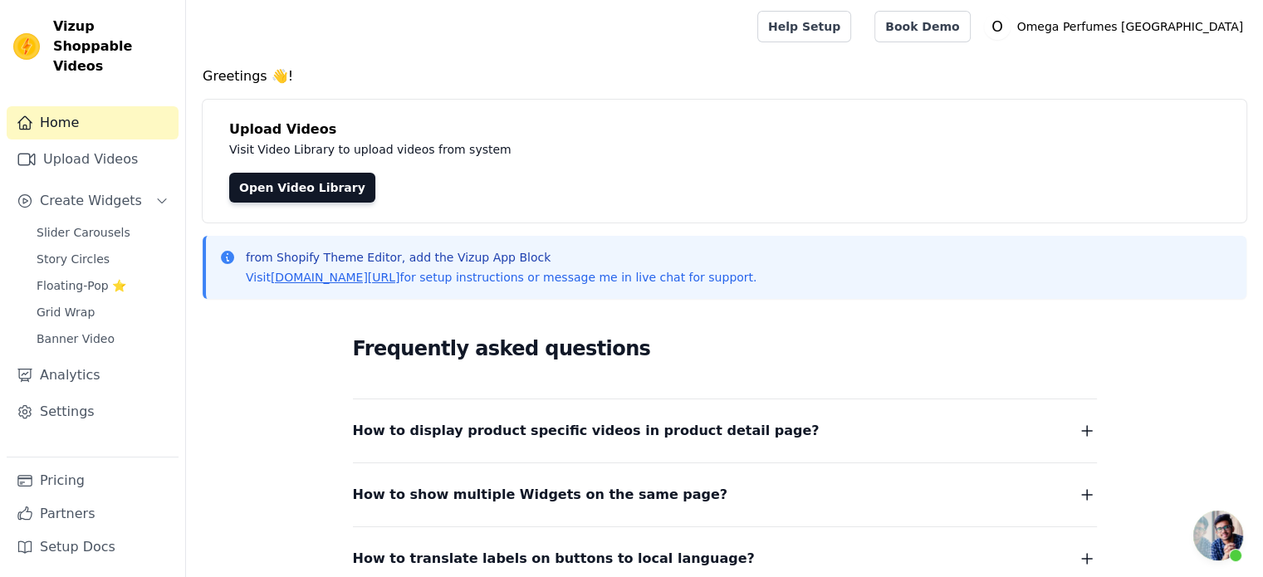
scroll to position [2400, 0]
click at [95, 224] on span "Slider Carousels" at bounding box center [84, 232] width 94 height 17
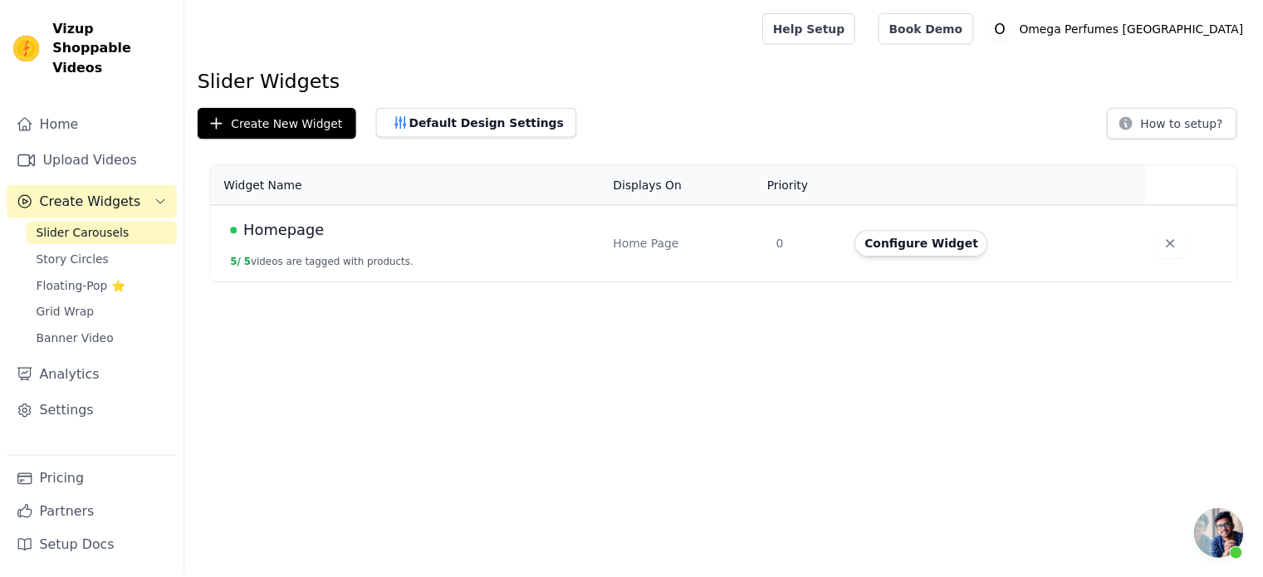
scroll to position [2400, 0]
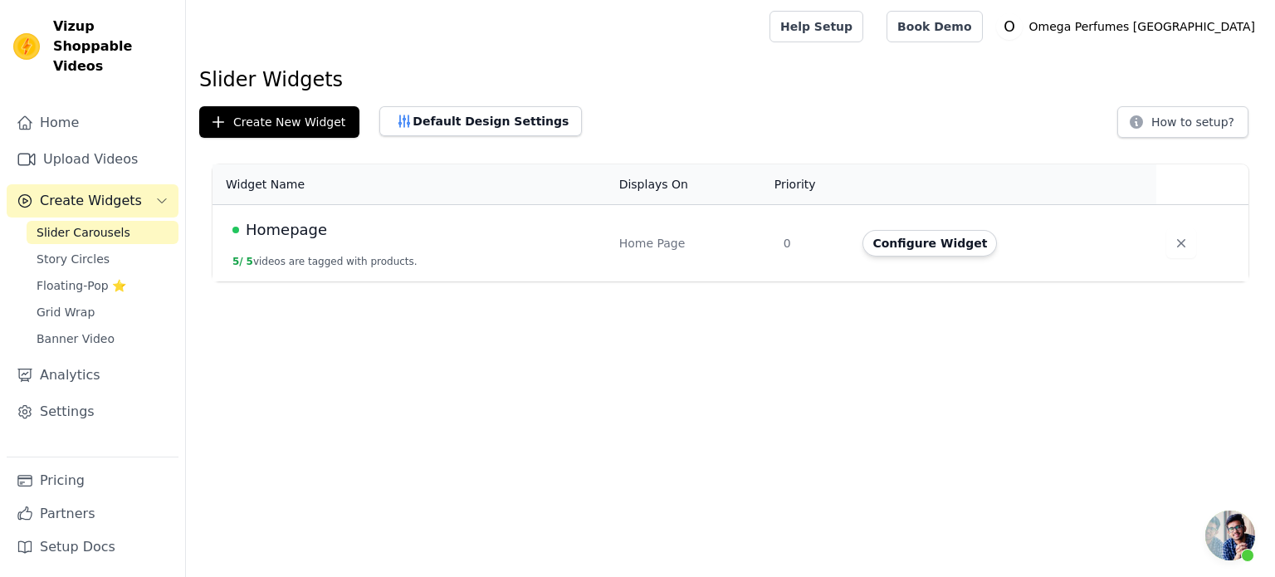
click at [294, 228] on span "Homepage" at bounding box center [286, 229] width 81 height 23
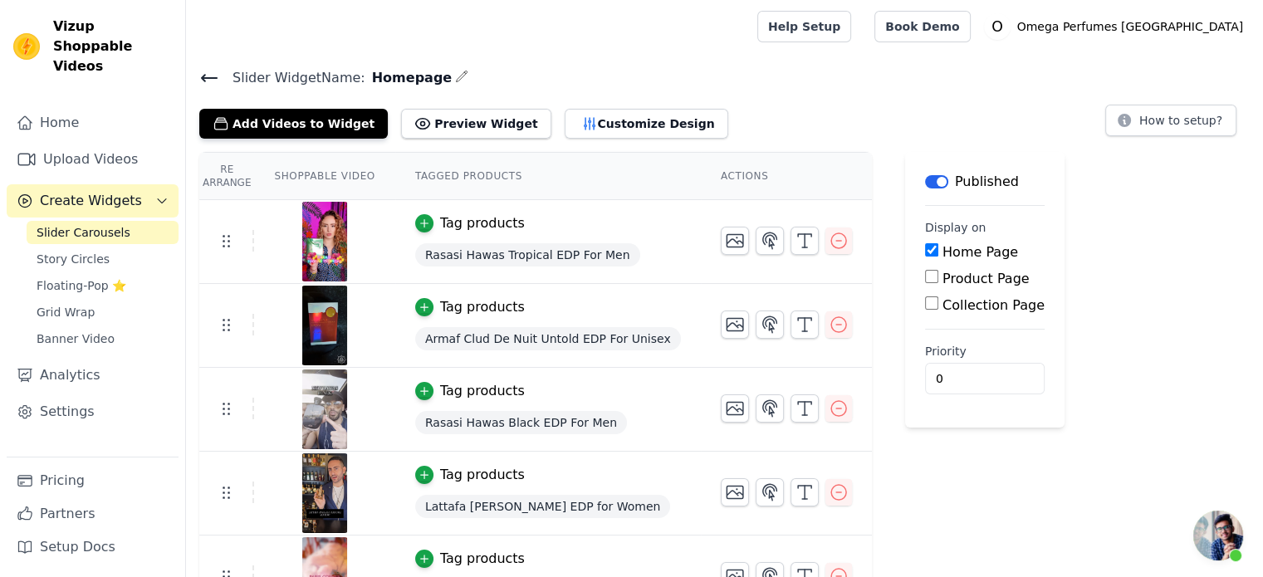
scroll to position [40, 0]
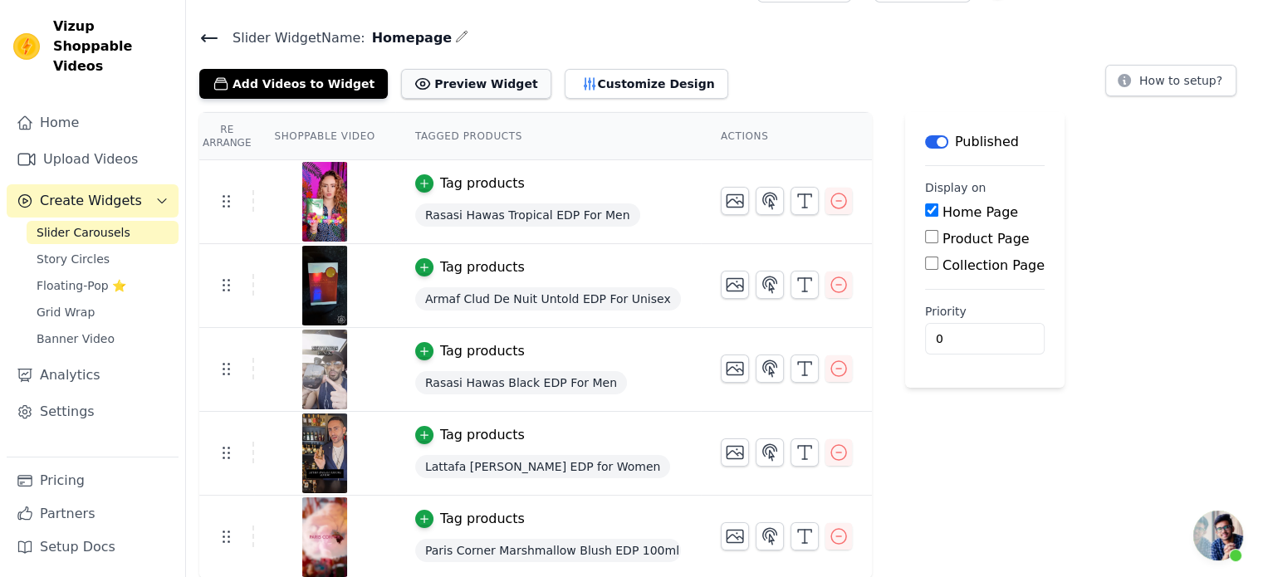
click at [469, 92] on button "Preview Widget" at bounding box center [475, 84] width 149 height 30
click at [87, 277] on span "Floating-Pop ⭐" at bounding box center [82, 285] width 90 height 17
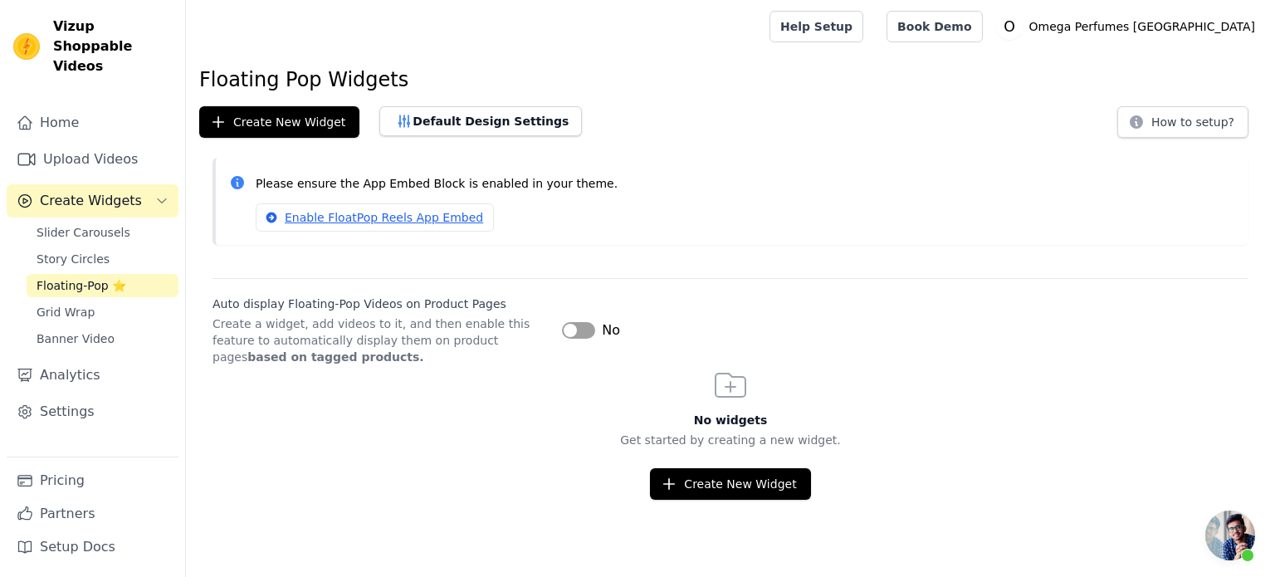
click at [87, 277] on span "Floating-Pop ⭐" at bounding box center [82, 285] width 90 height 17
click at [86, 301] on link "Grid Wrap" at bounding box center [103, 312] width 152 height 23
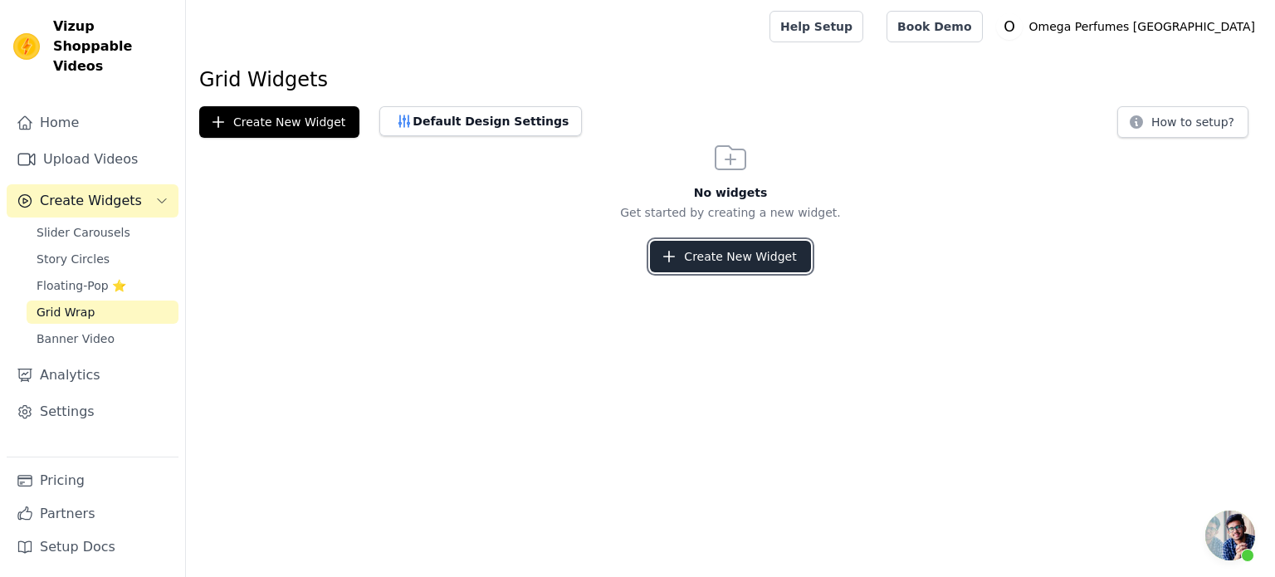
click at [733, 257] on button "Create New Widget" at bounding box center [730, 257] width 160 height 32
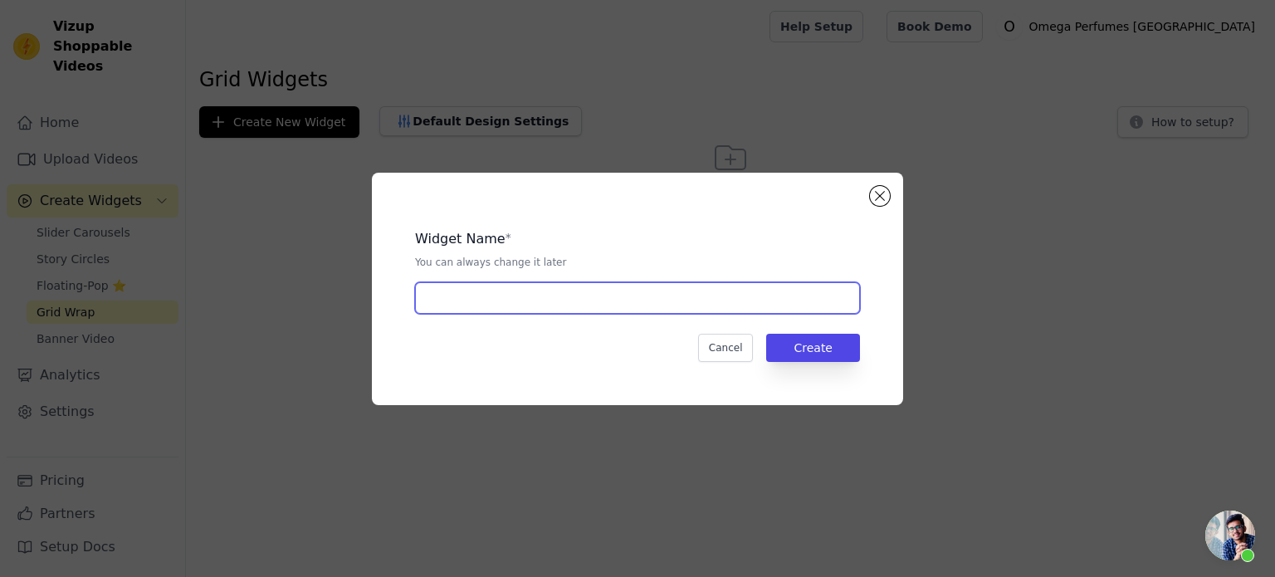
click at [645, 298] on input "text" at bounding box center [637, 298] width 445 height 32
type input "grid"
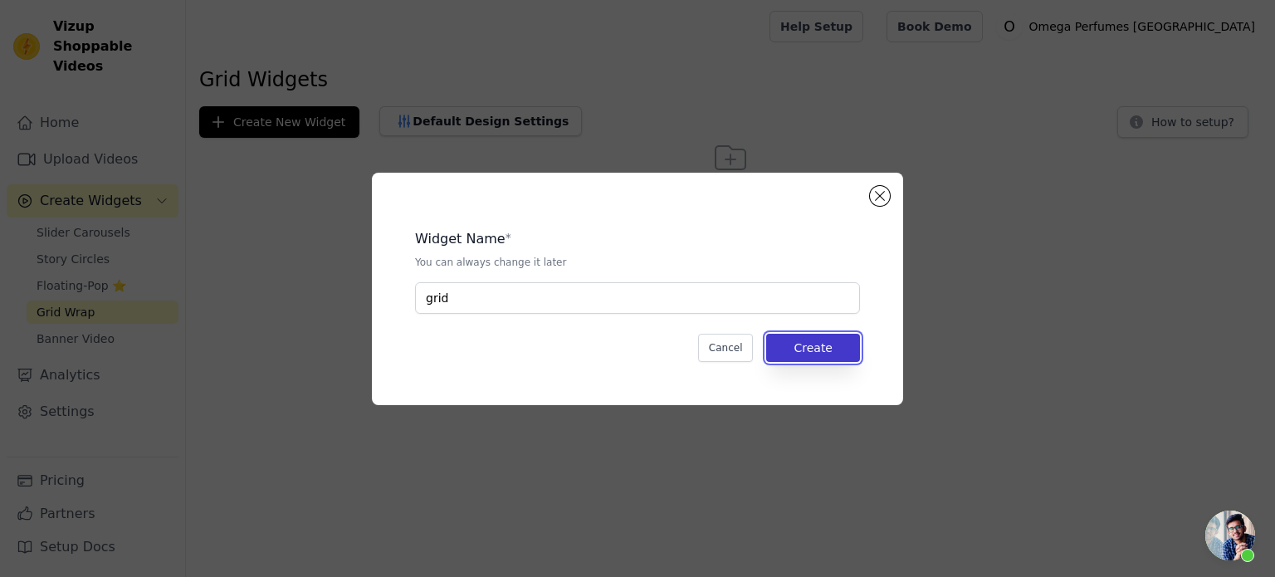
click at [817, 343] on button "Create" at bounding box center [813, 348] width 94 height 28
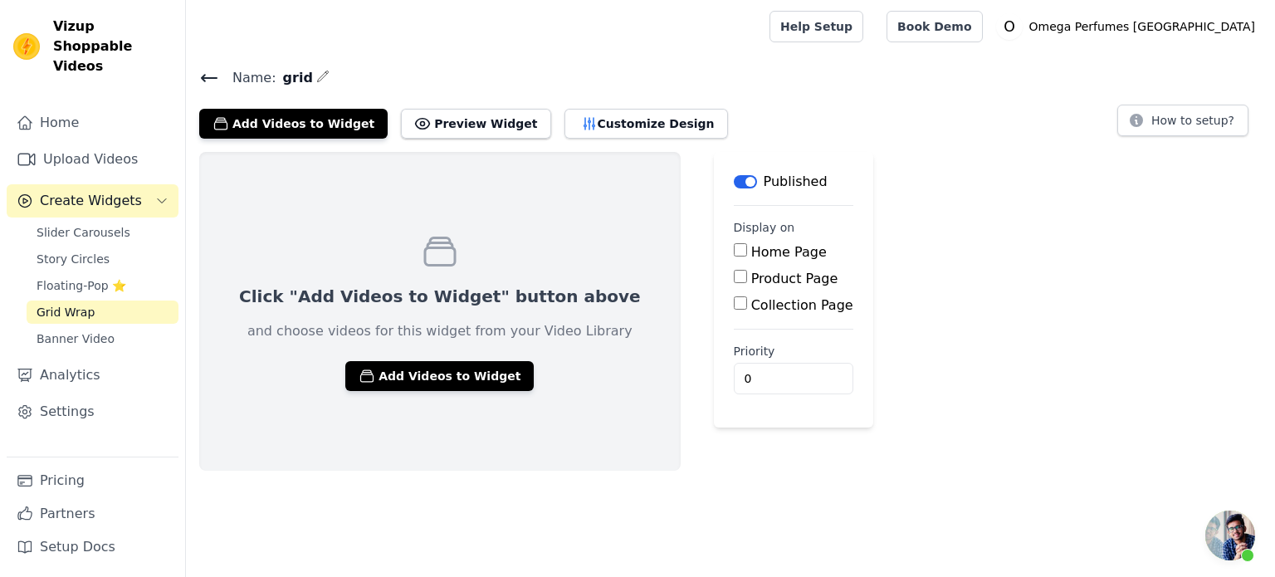
click at [734, 183] on button "Label" at bounding box center [745, 181] width 23 height 13
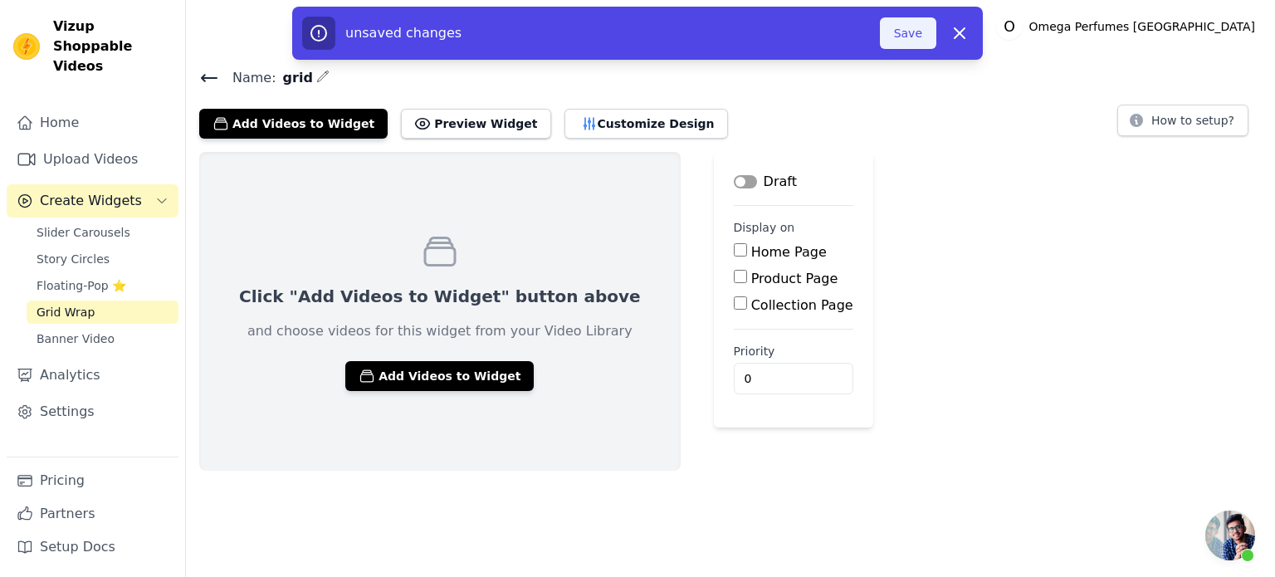
click at [913, 42] on button "Save" at bounding box center [908, 33] width 56 height 32
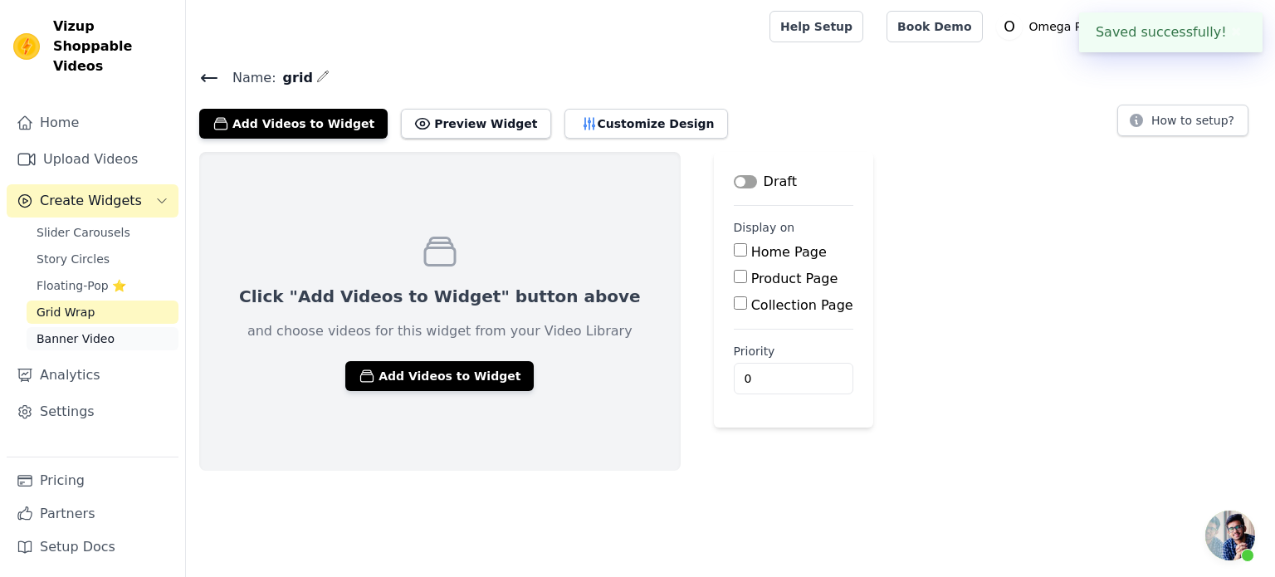
click at [71, 330] on span "Banner Video" at bounding box center [76, 338] width 78 height 17
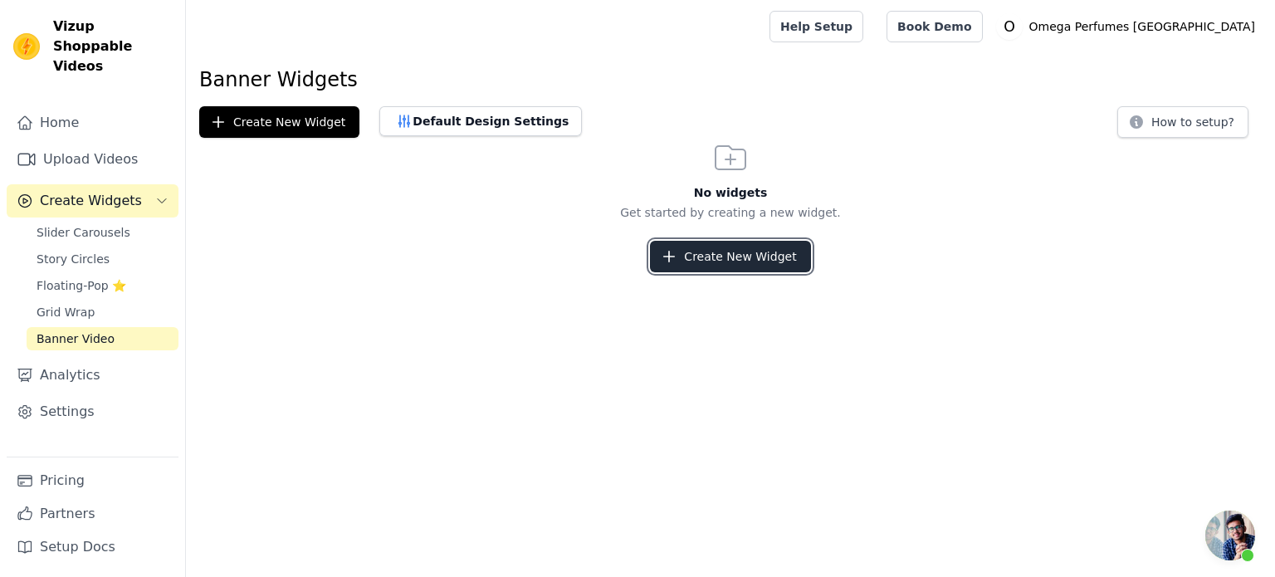
click at [695, 262] on button "Create New Widget" at bounding box center [730, 257] width 160 height 32
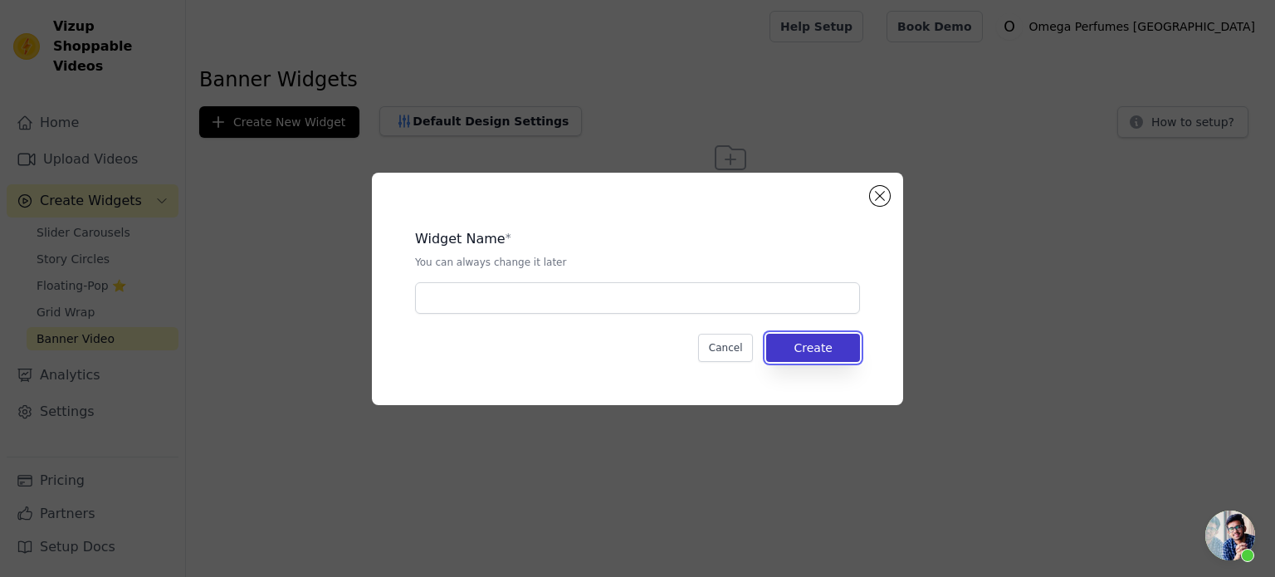
click at [814, 341] on button "Create" at bounding box center [813, 348] width 94 height 28
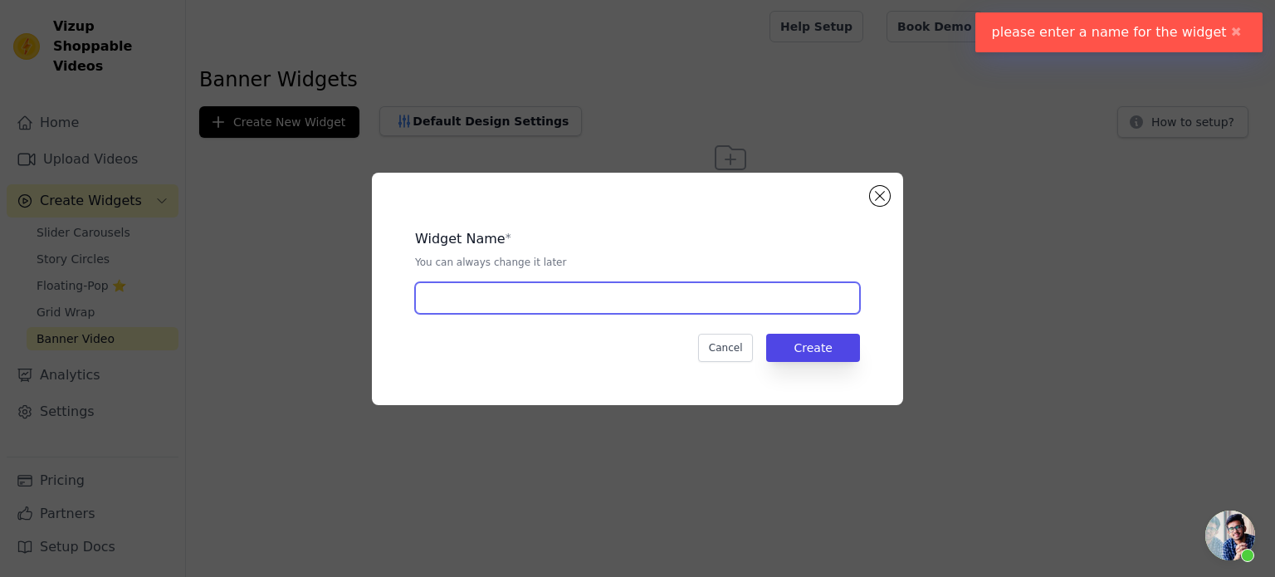
click at [742, 305] on input "text" at bounding box center [637, 298] width 445 height 32
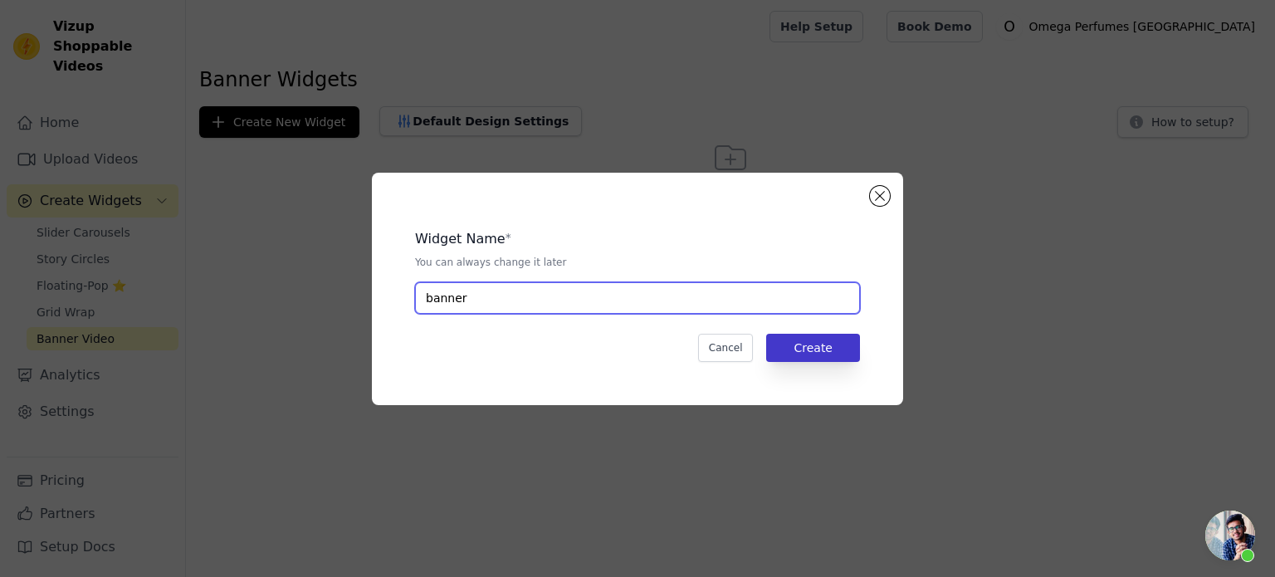
type input "banner"
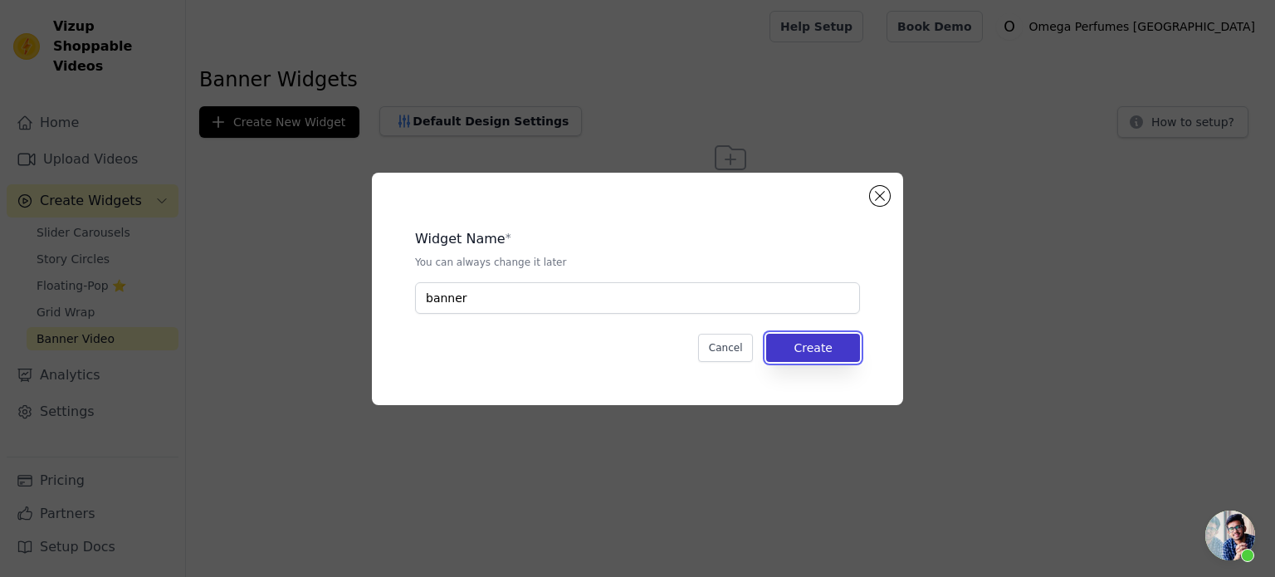
click at [820, 343] on button "Create" at bounding box center [813, 348] width 94 height 28
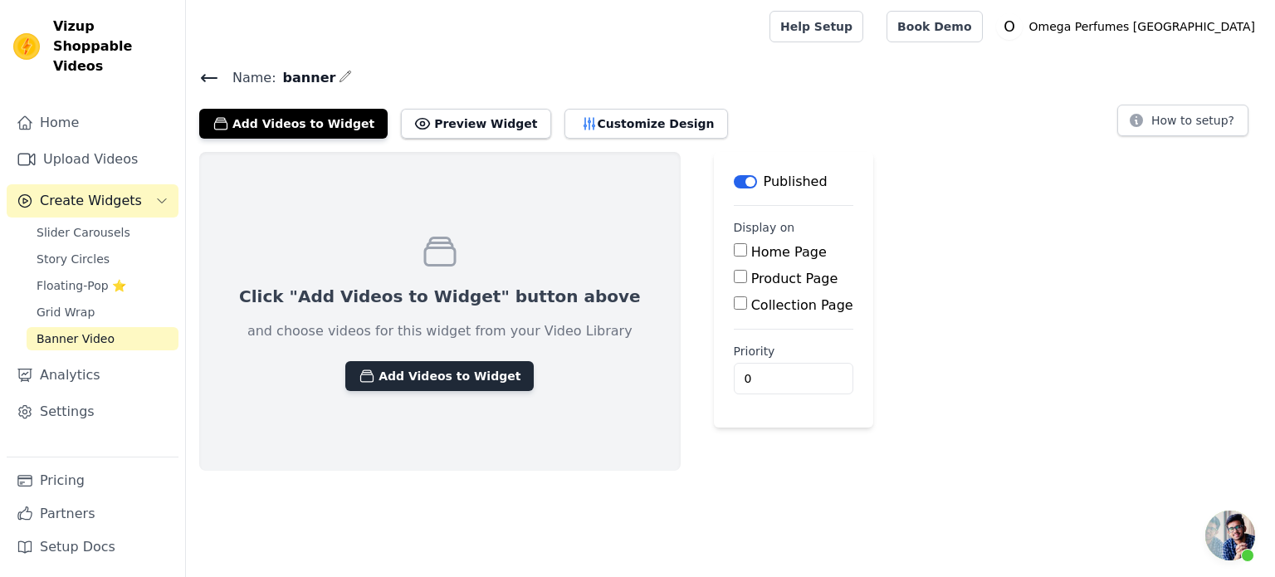
click at [385, 375] on button "Add Videos to Widget" at bounding box center [439, 376] width 188 height 30
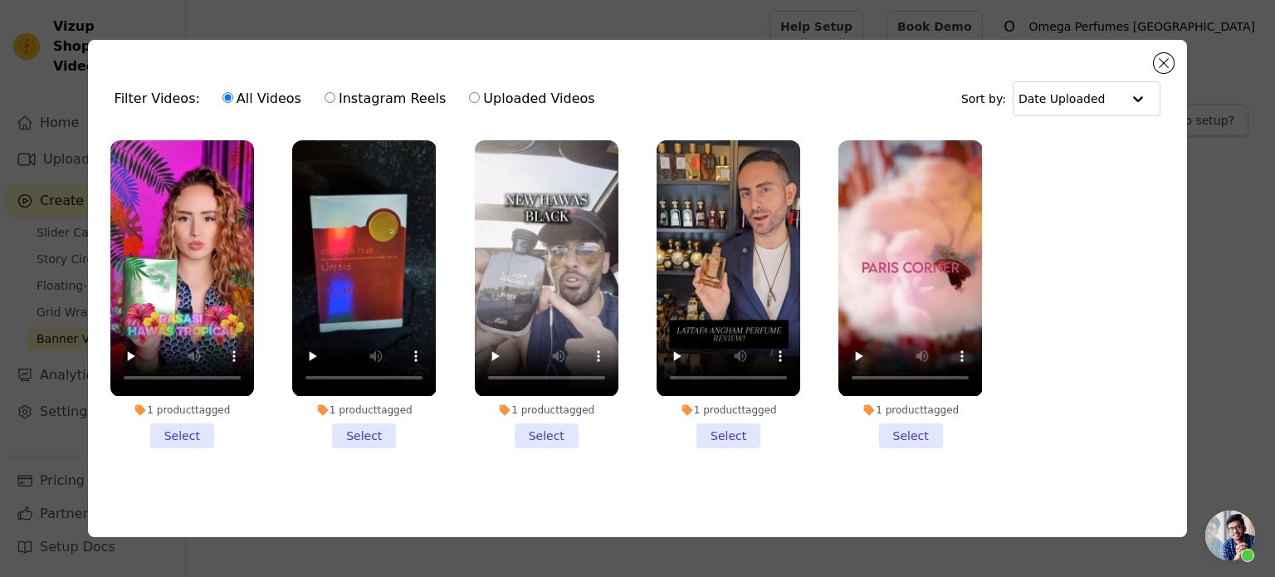
click at [325, 95] on input "Instagram Reels" at bounding box center [330, 97] width 11 height 11
radio input "true"
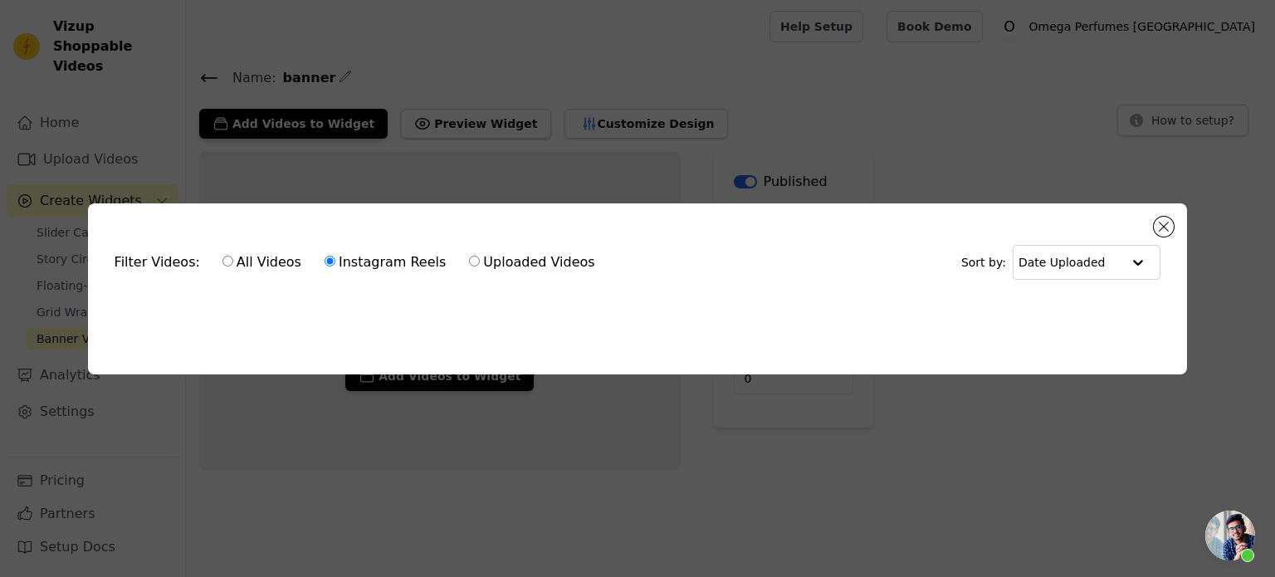
click at [469, 258] on input "Uploaded Videos" at bounding box center [474, 261] width 11 height 11
radio input "true"
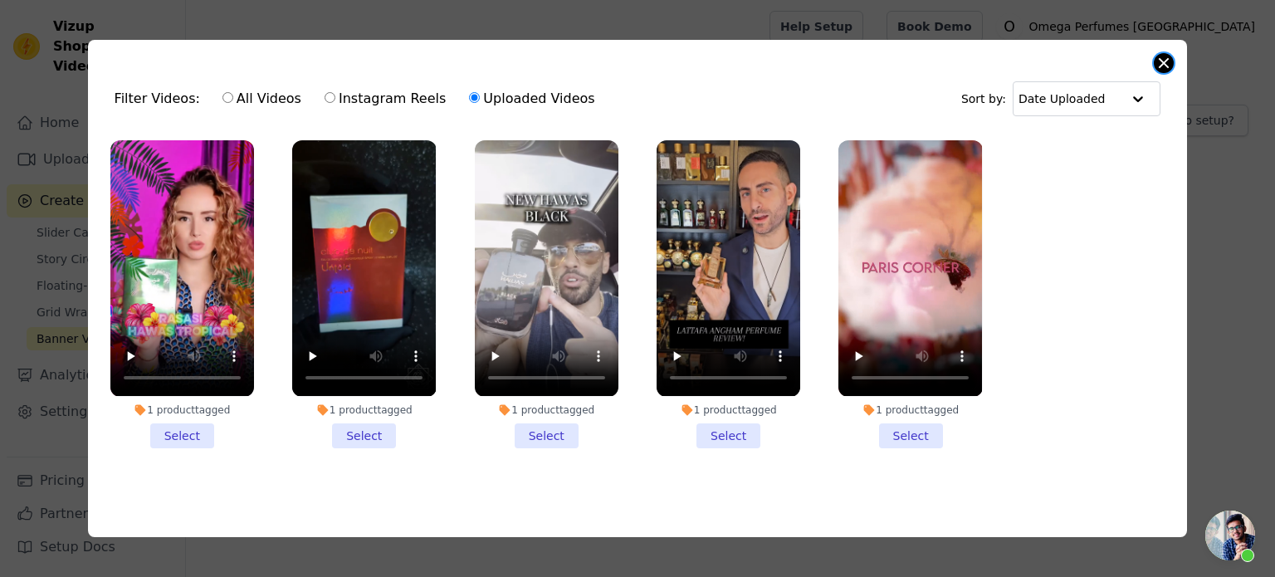
click at [1160, 62] on button "Close modal" at bounding box center [1164, 63] width 20 height 20
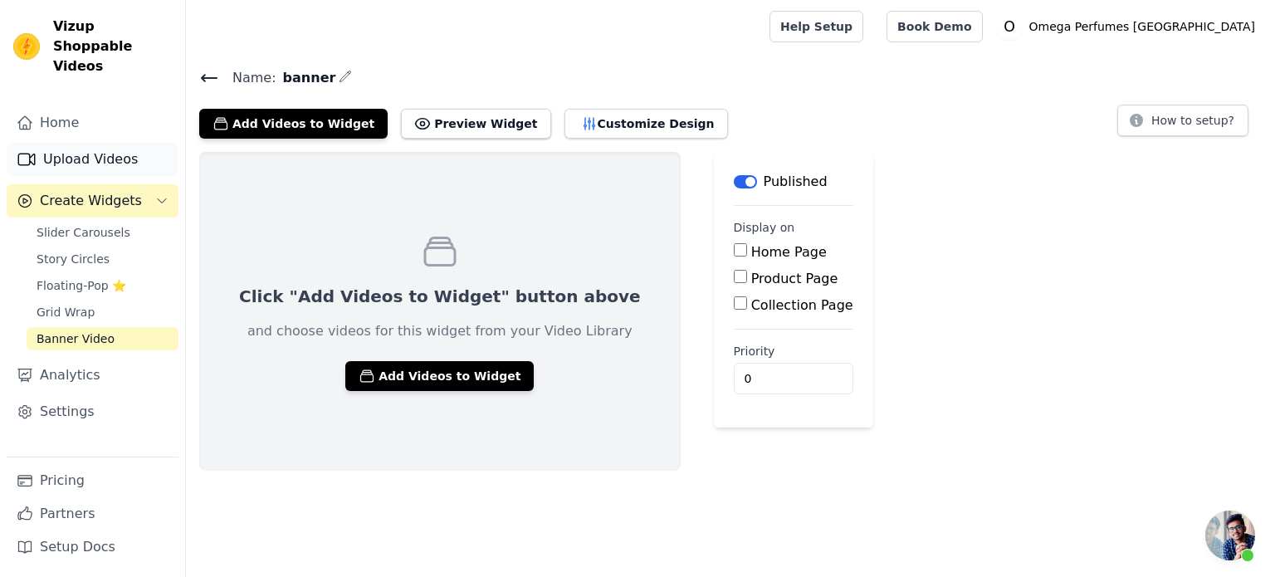
click at [87, 143] on link "Upload Videos" at bounding box center [93, 159] width 172 height 33
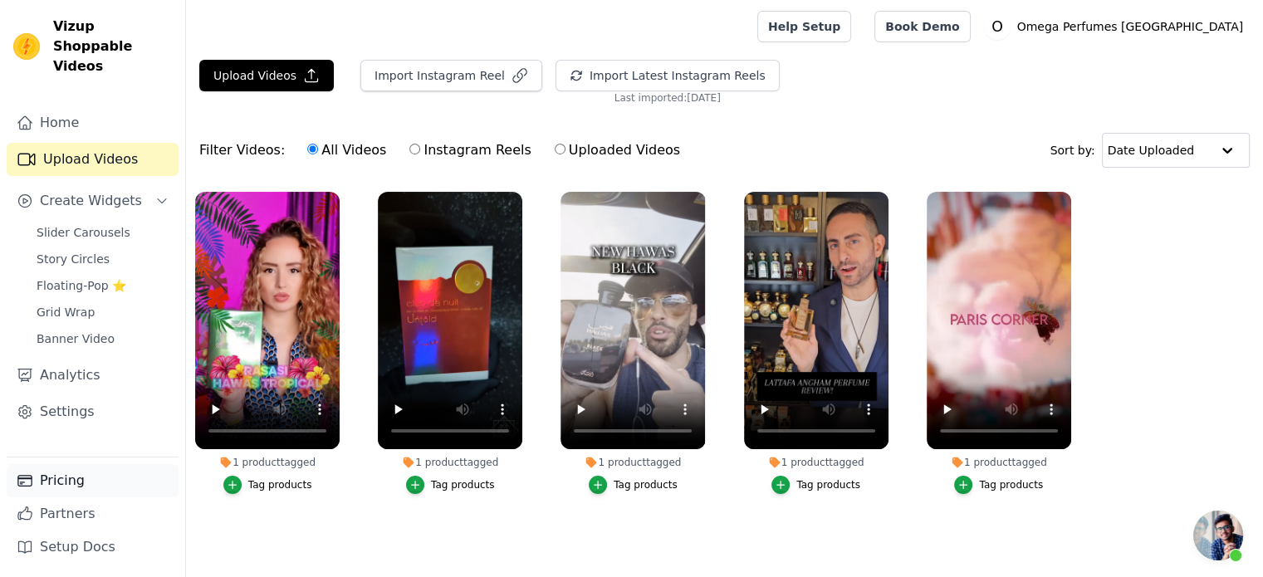
click at [73, 477] on link "Pricing" at bounding box center [93, 480] width 172 height 33
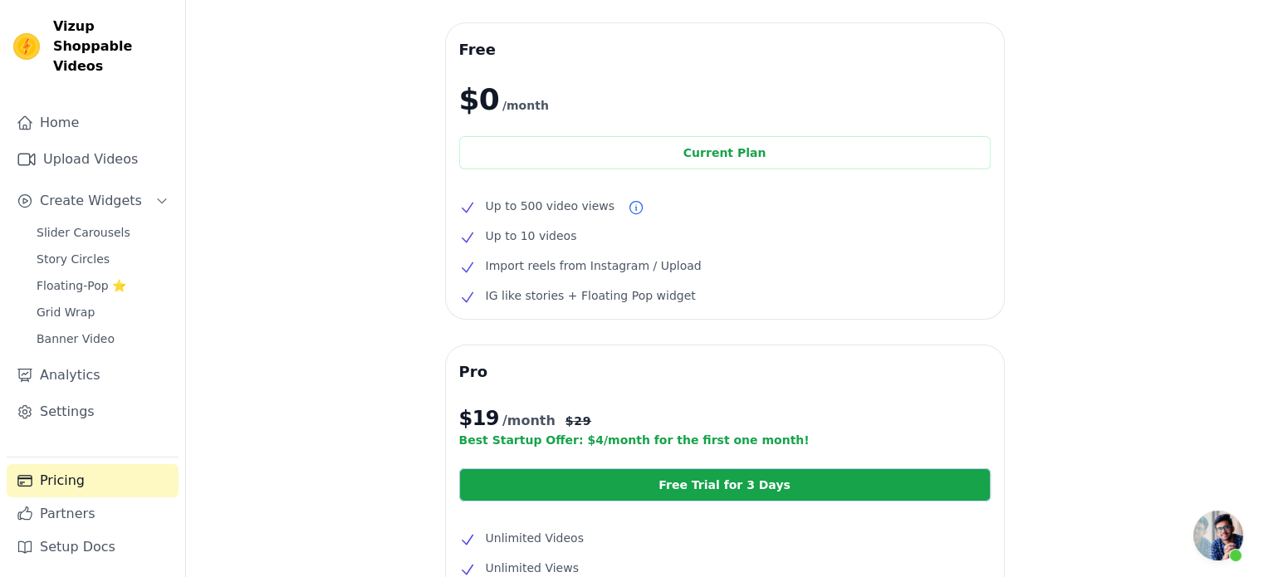
scroll to position [51, 0]
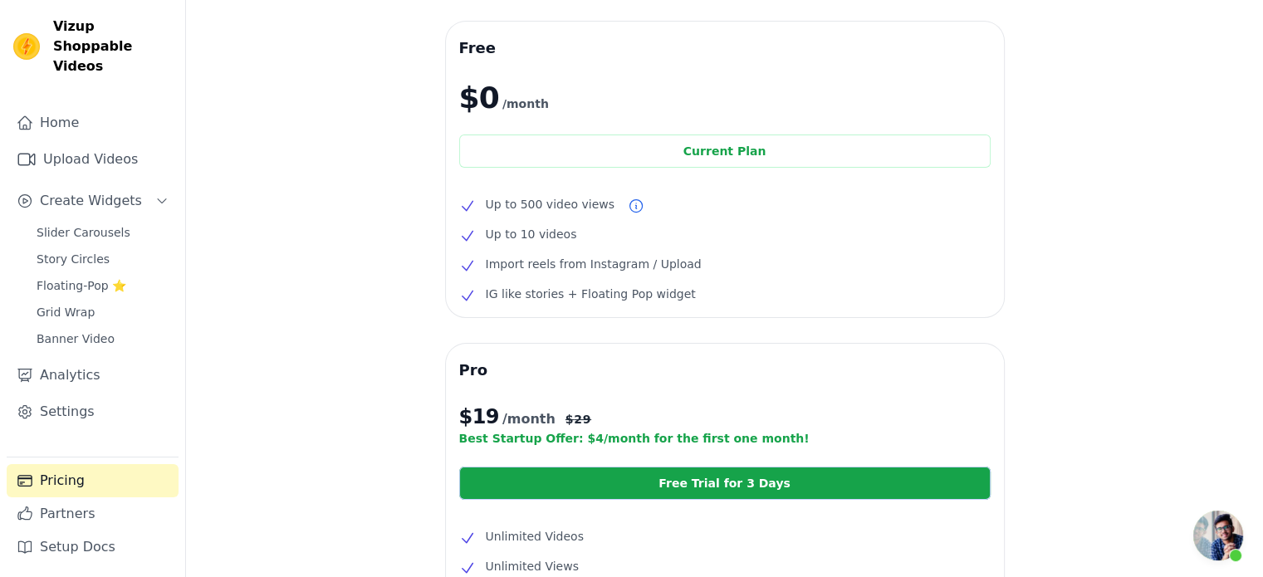
click at [440, 367] on div "Free $0 /month Current Plan Up to 500 video views Up to 10 videos Import reels …" at bounding box center [724, 482] width 1077 height 920
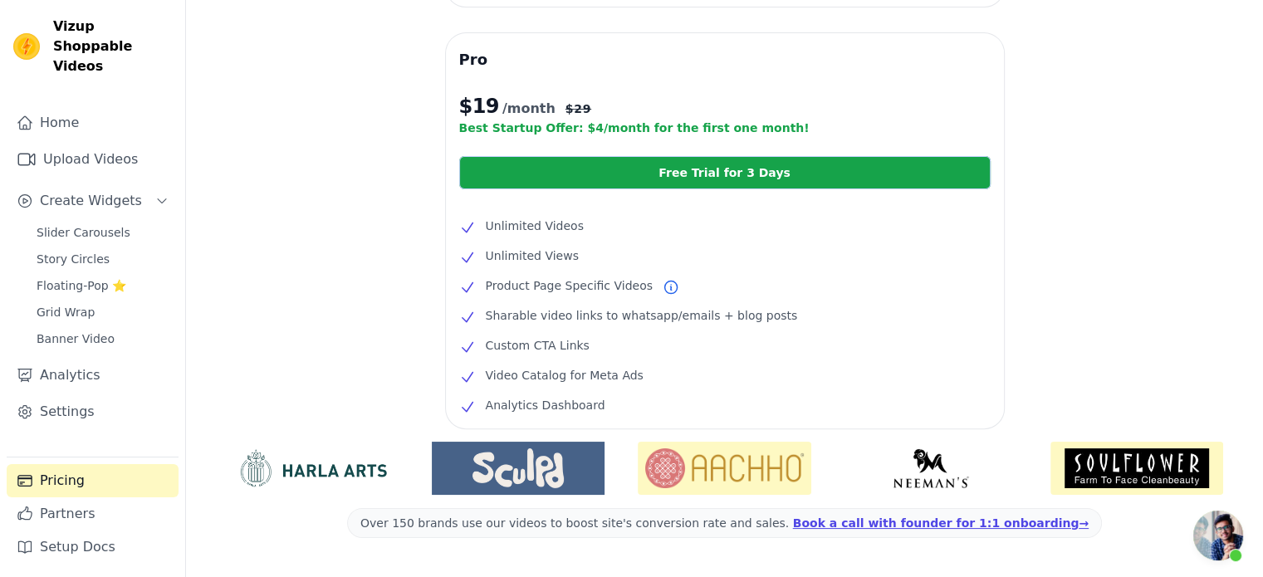
scroll to position [417, 0]
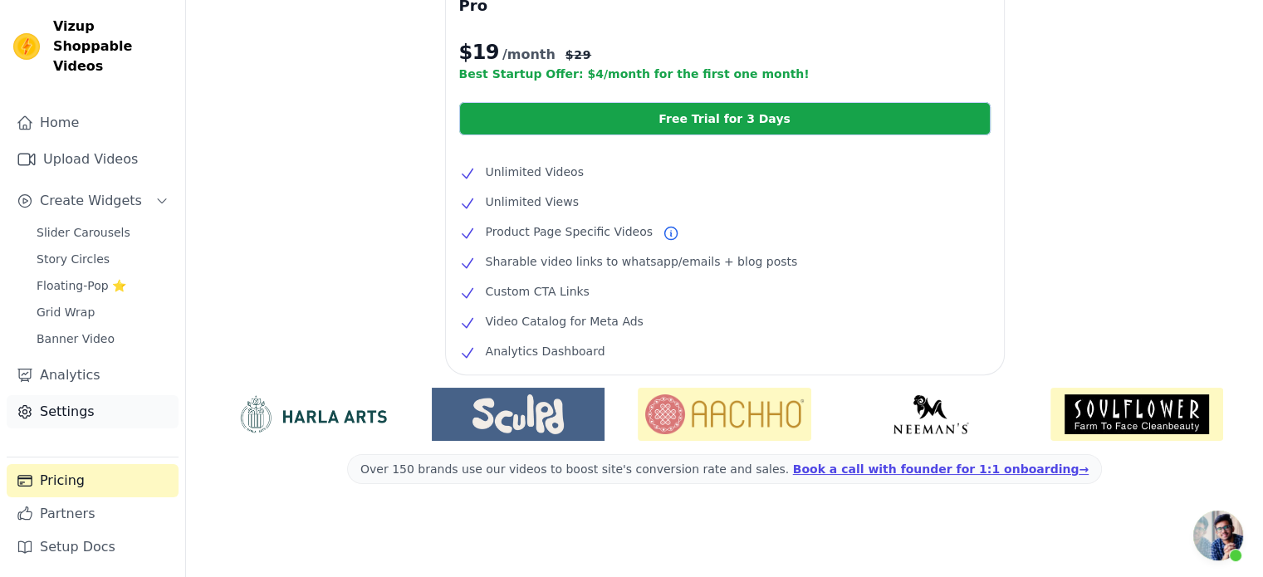
click at [72, 406] on link "Settings" at bounding box center [93, 411] width 172 height 33
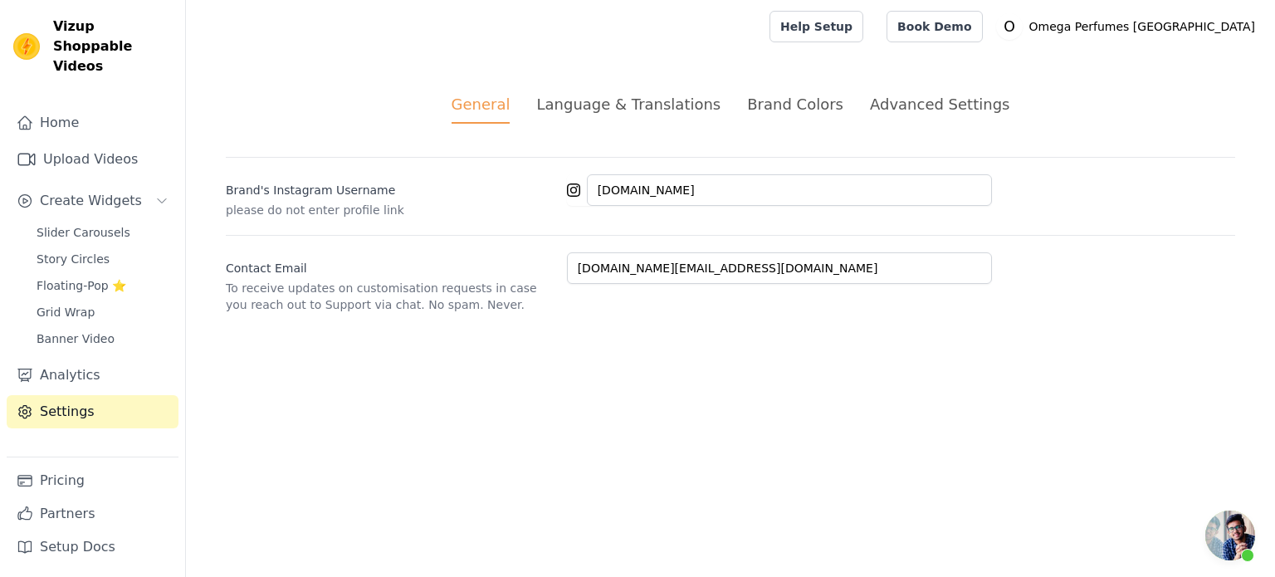
click at [907, 95] on div "Advanced Settings" at bounding box center [940, 104] width 140 height 22
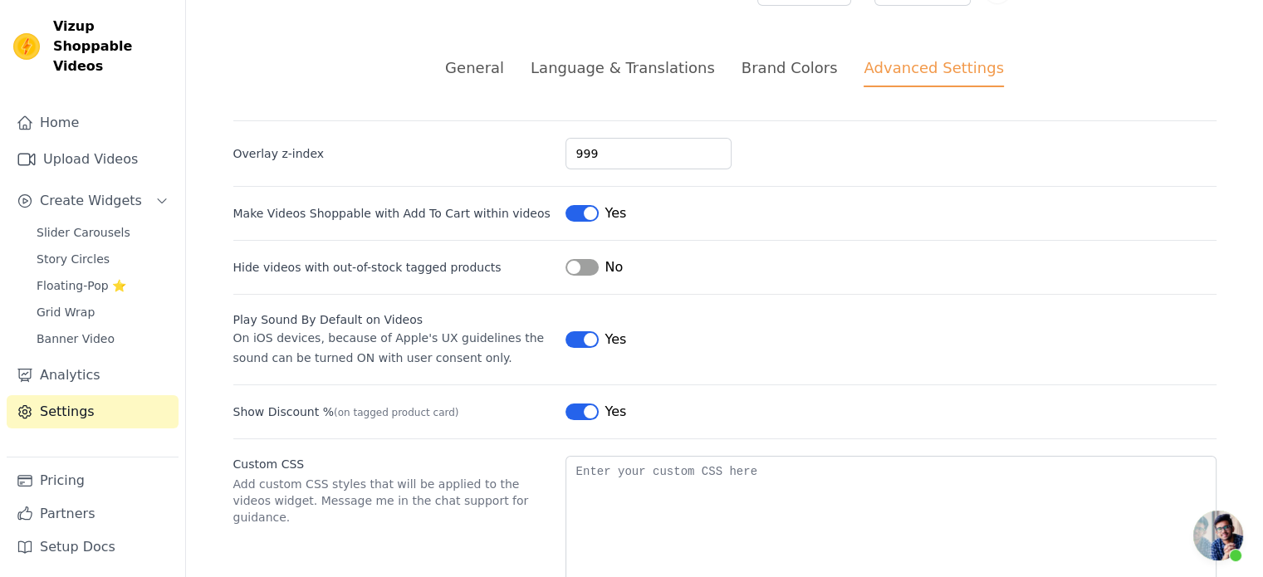
scroll to position [39, 0]
click at [580, 213] on button "Label" at bounding box center [581, 211] width 33 height 17
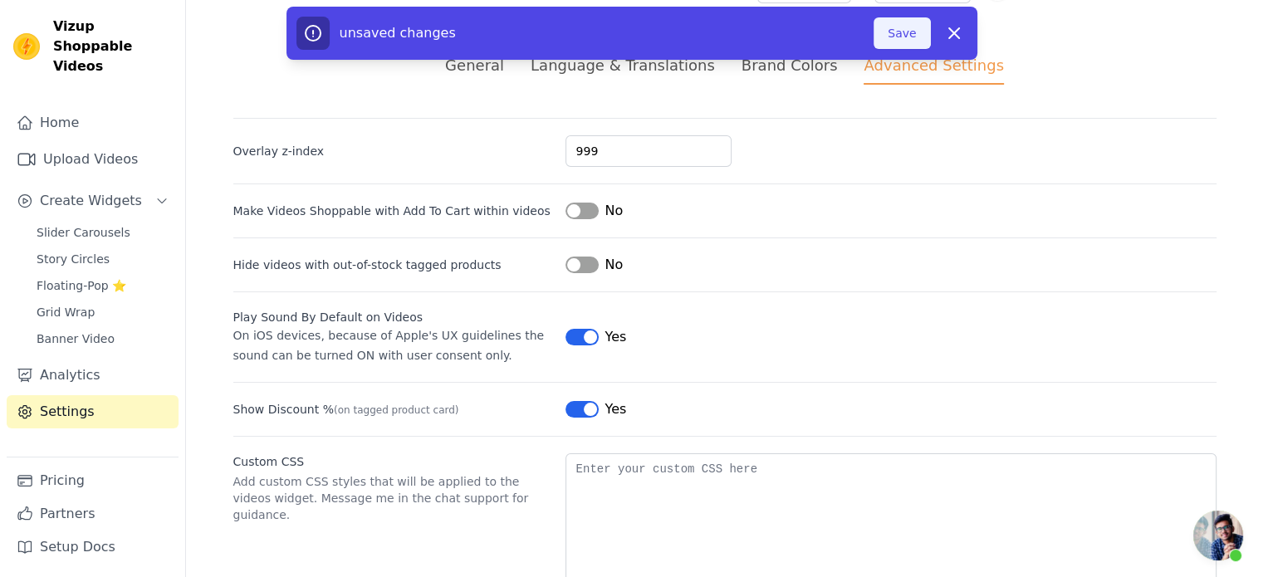
click at [905, 39] on button "Save" at bounding box center [902, 33] width 56 height 32
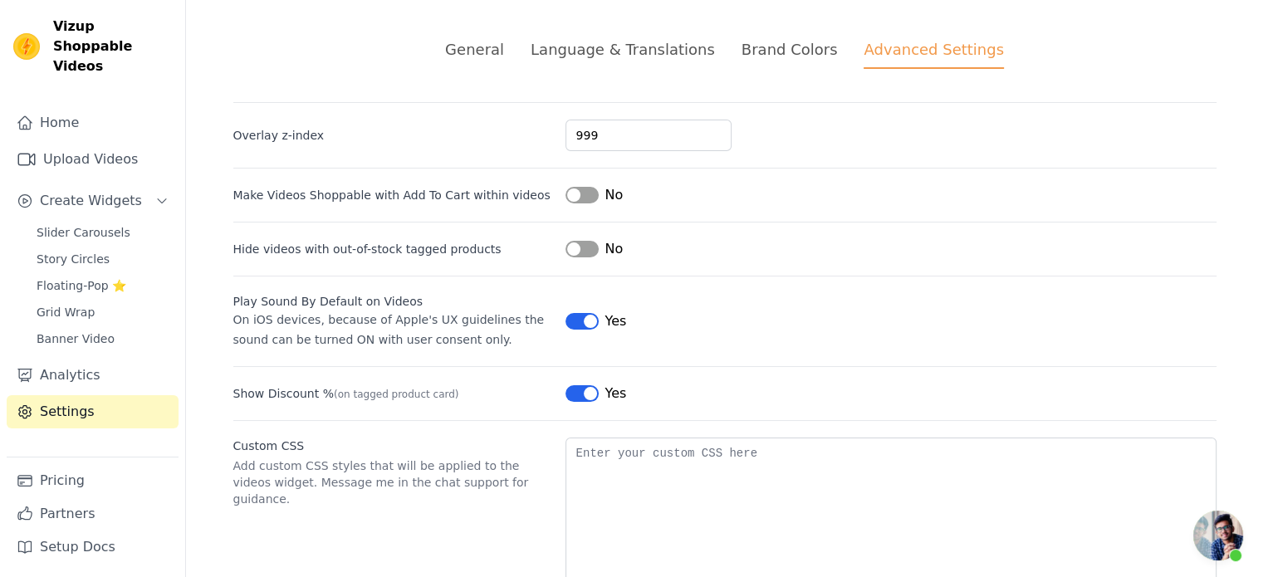
scroll to position [100, 0]
